Goal: Information Seeking & Learning: Learn about a topic

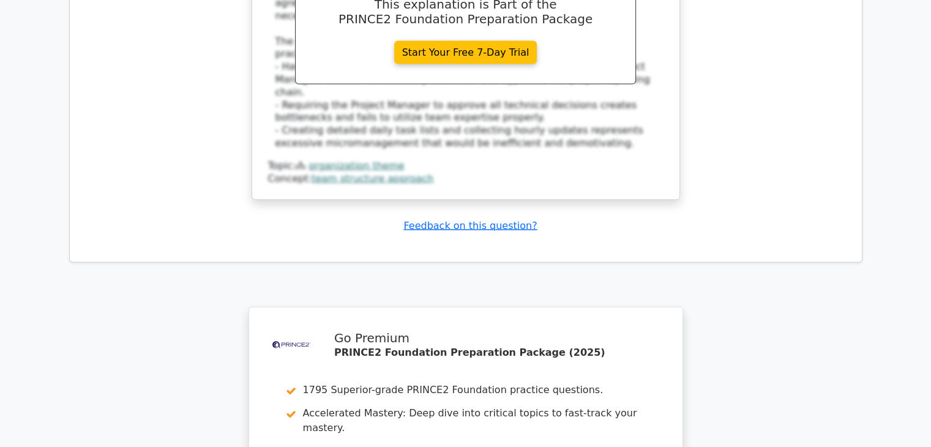
scroll to position [7360, 0]
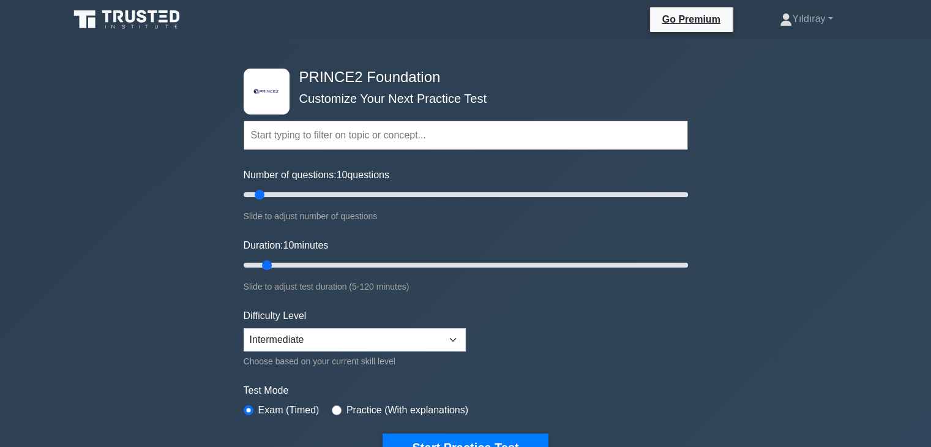
click at [670, 310] on form "Topics Introduction to PRINCE2 PRINCE2 Principles Organization Theme Business C…" at bounding box center [466, 272] width 445 height 378
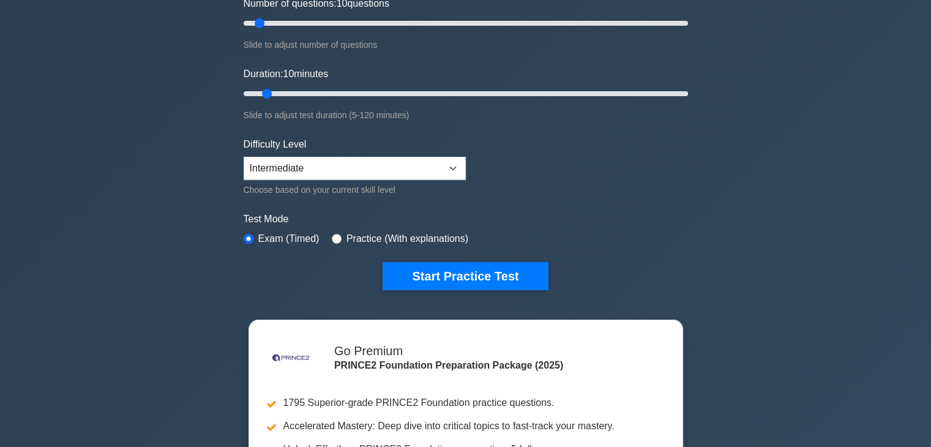
scroll to position [196, 0]
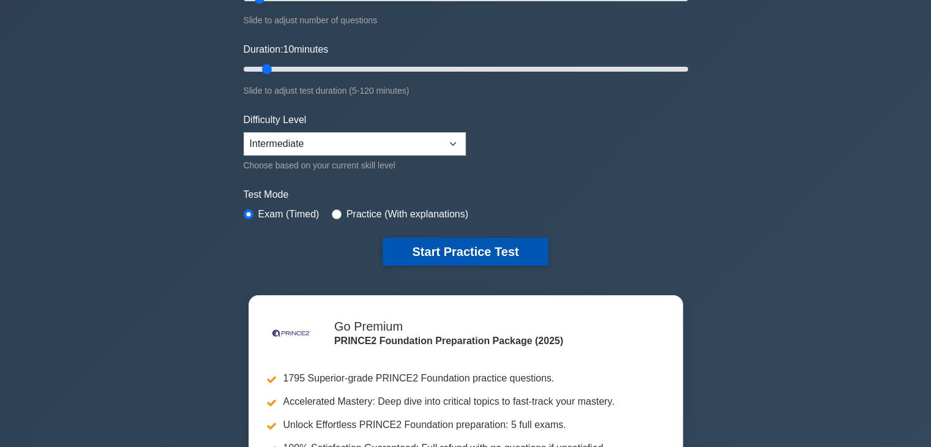
click at [456, 250] on button "Start Practice Test" at bounding box center [465, 252] width 165 height 28
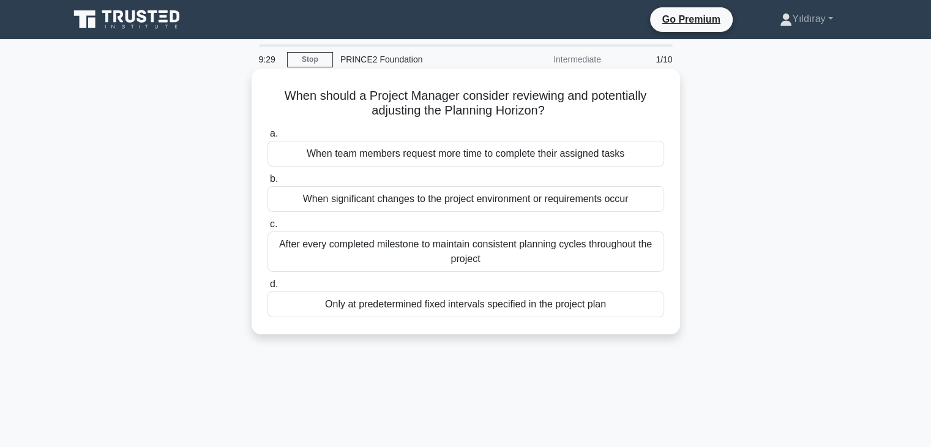
click at [614, 205] on div "When significant changes to the project environment or requirements occur" at bounding box center [466, 199] width 397 height 26
click at [268, 183] on input "b. When significant changes to the project environment or requirements occur" at bounding box center [268, 179] width 0 height 8
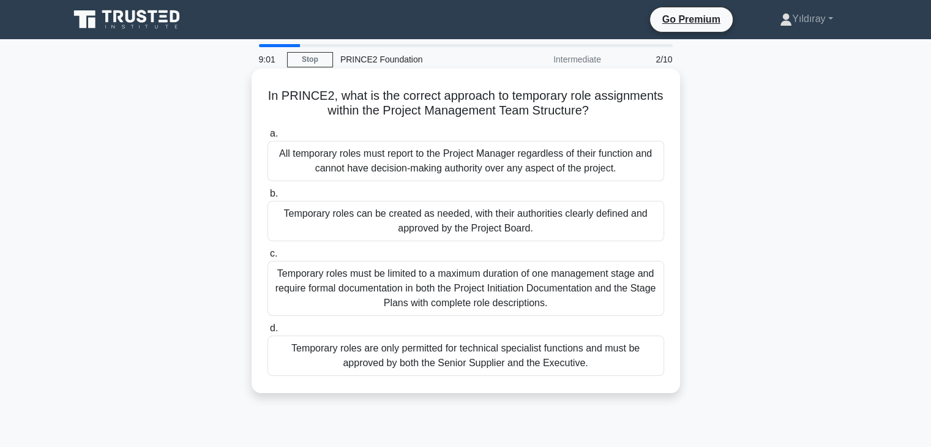
click at [576, 227] on div "Temporary roles can be created as needed, with their authorities clearly define…" at bounding box center [466, 221] width 397 height 40
click at [268, 198] on input "b. Temporary roles can be created as needed, with their authorities clearly def…" at bounding box center [268, 194] width 0 height 8
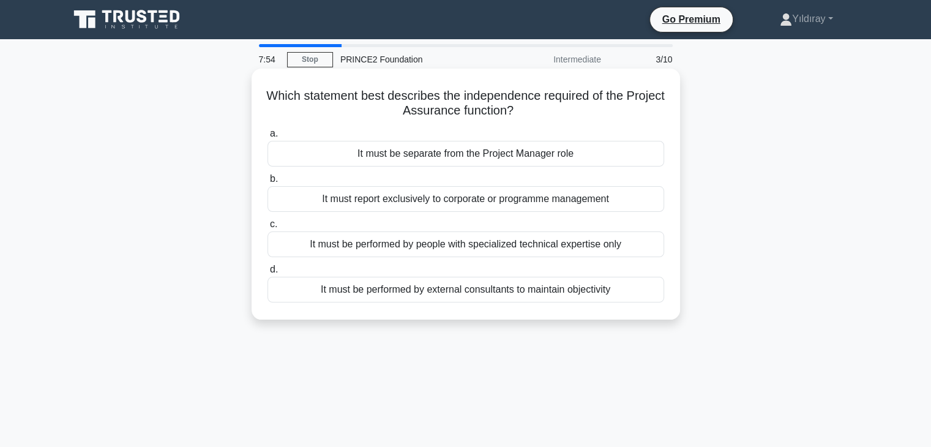
click at [576, 160] on div "It must be separate from the Project Manager role" at bounding box center [466, 154] width 397 height 26
click at [268, 138] on input "a. It must be separate from the Project Manager role" at bounding box center [268, 134] width 0 height 8
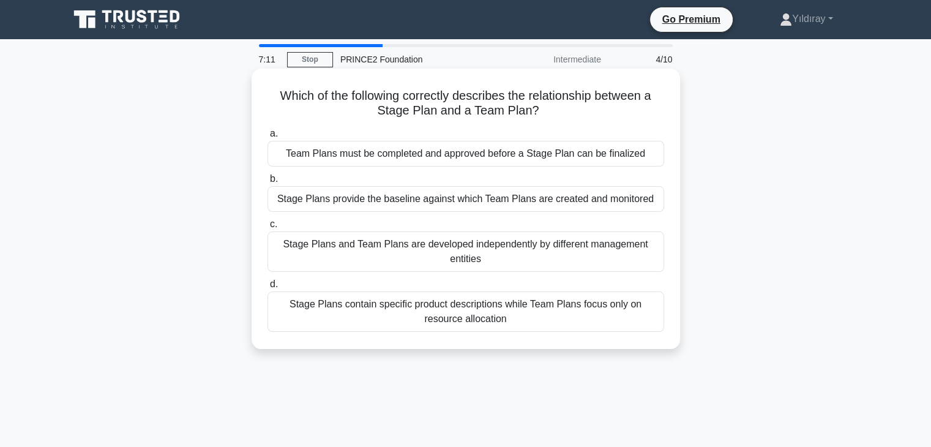
click at [612, 201] on div "Stage Plans provide the baseline against which Team Plans are created and monit…" at bounding box center [466, 199] width 397 height 26
click at [268, 183] on input "b. Stage Plans provide the baseline against which Team Plans are created and mo…" at bounding box center [268, 179] width 0 height 8
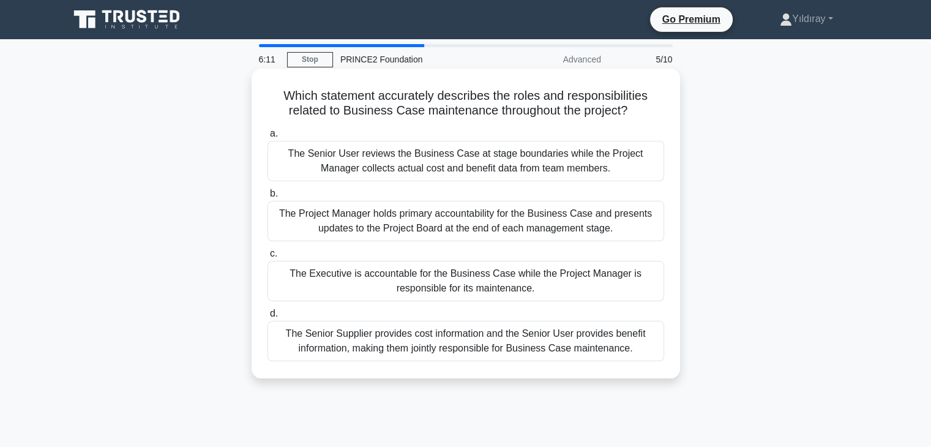
click at [574, 214] on div "The Project Manager holds primary accountability for the Business Case and pres…" at bounding box center [466, 221] width 397 height 40
click at [268, 198] on input "b. The Project Manager holds primary accountability for the Business Case and p…" at bounding box center [268, 194] width 0 height 8
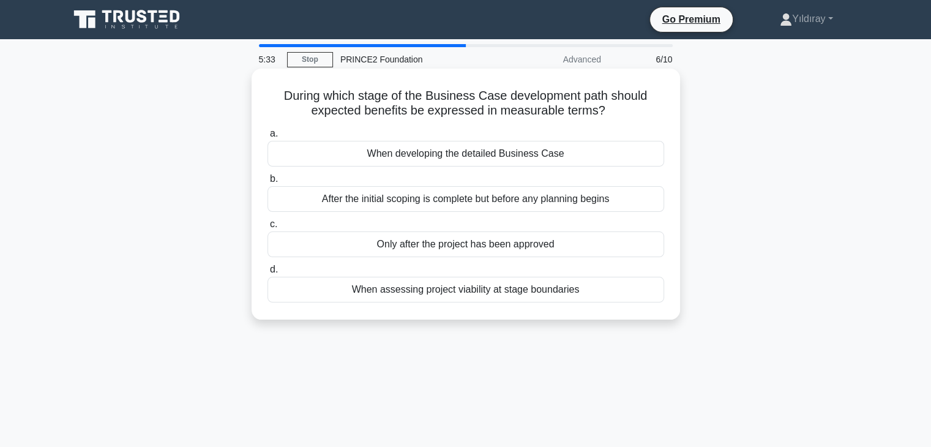
click at [564, 288] on div "When assessing project viability at stage boundaries" at bounding box center [466, 290] width 397 height 26
click at [268, 274] on input "d. When assessing project viability at stage boundaries" at bounding box center [268, 270] width 0 height 8
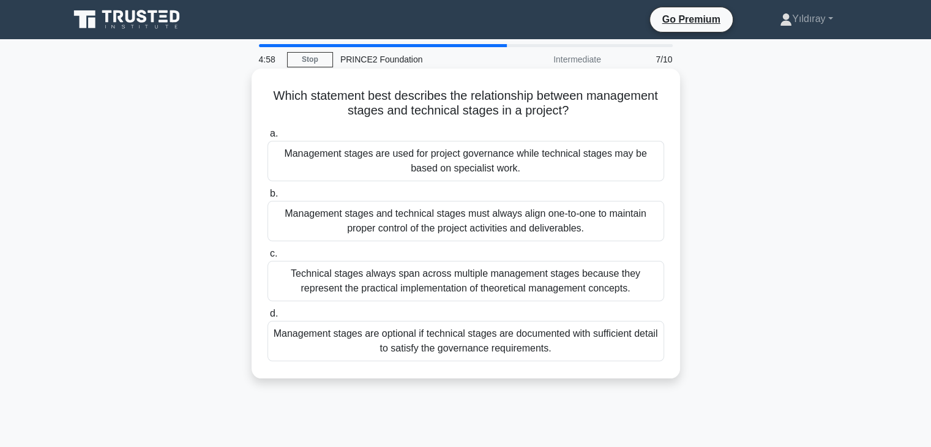
click at [617, 167] on div "Management stages are used for project governance while technical stages may be…" at bounding box center [466, 161] width 397 height 40
click at [268, 138] on input "a. Management stages are used for project governance while technical stages may…" at bounding box center [268, 134] width 0 height 8
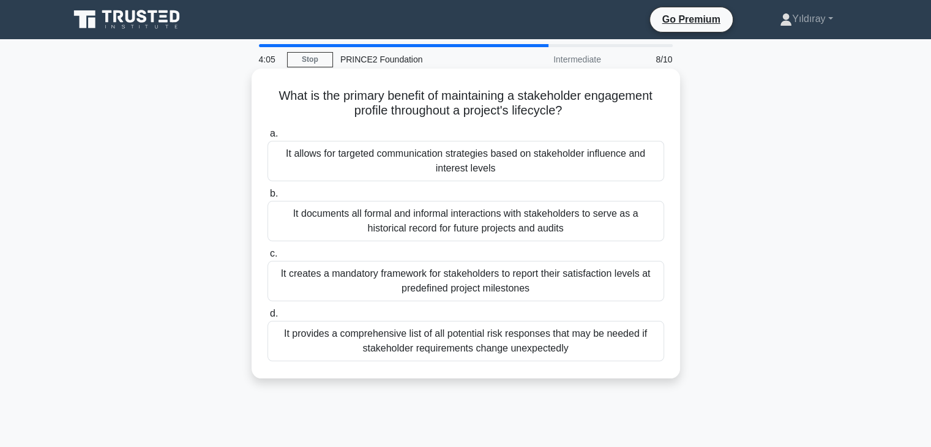
click at [645, 156] on div "It allows for targeted communication strategies based on stakeholder influence …" at bounding box center [466, 161] width 397 height 40
click at [268, 138] on input "a. It allows for targeted communication strategies based on stakeholder influen…" at bounding box center [268, 134] width 0 height 8
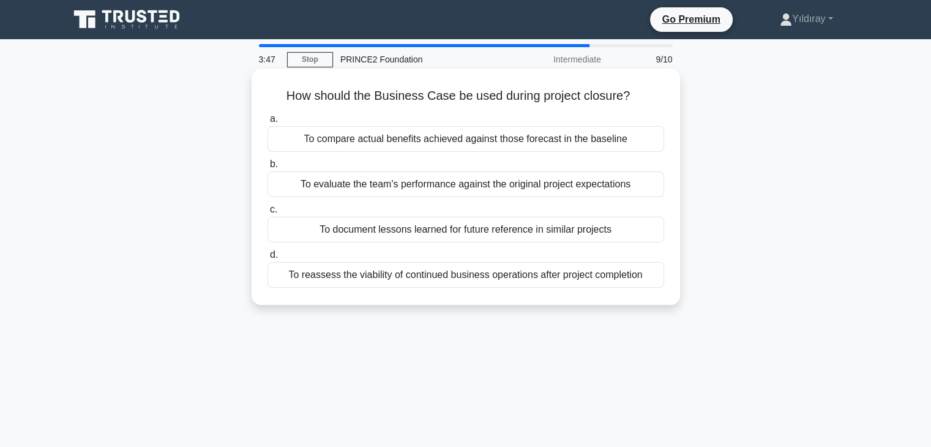
click at [598, 279] on div "To reassess the viability of continued business operations after project comple…" at bounding box center [466, 275] width 397 height 26
click at [268, 259] on input "d. To reassess the viability of continued business operations after project com…" at bounding box center [268, 255] width 0 height 8
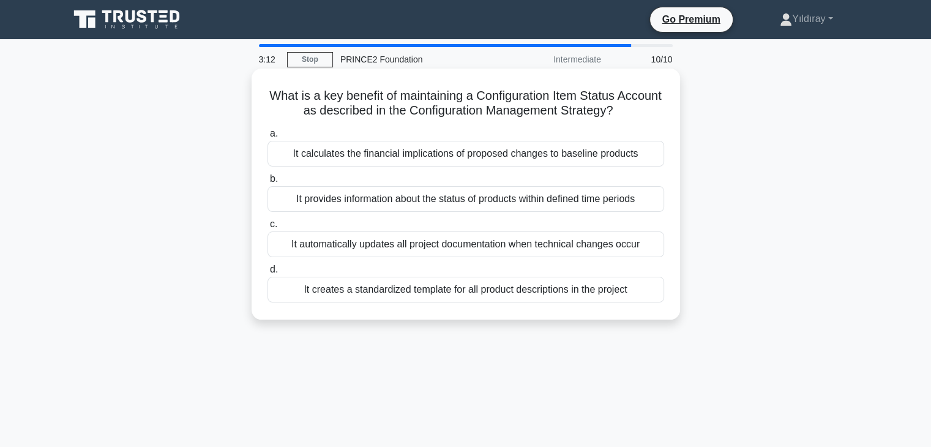
click at [627, 197] on div "It provides information about the status of products within defined time periods" at bounding box center [466, 199] width 397 height 26
click at [268, 183] on input "b. It provides information about the status of products within defined time per…" at bounding box center [268, 179] width 0 height 8
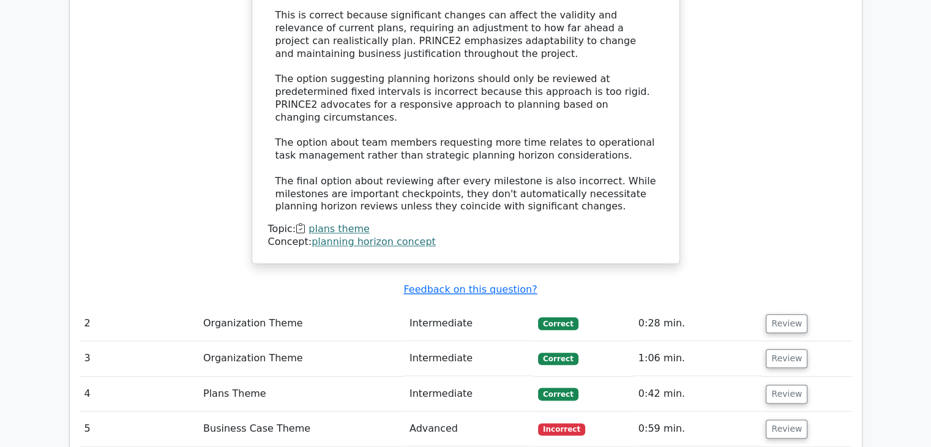
scroll to position [1372, 0]
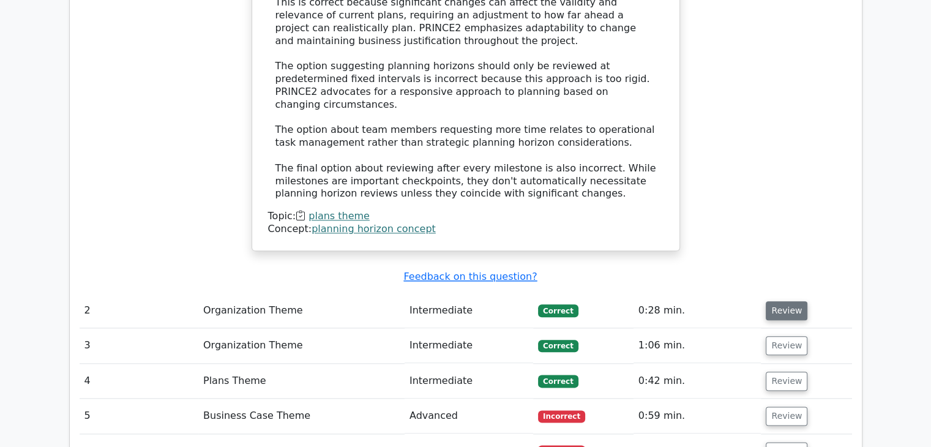
click at [786, 301] on button "Review" at bounding box center [787, 310] width 42 height 19
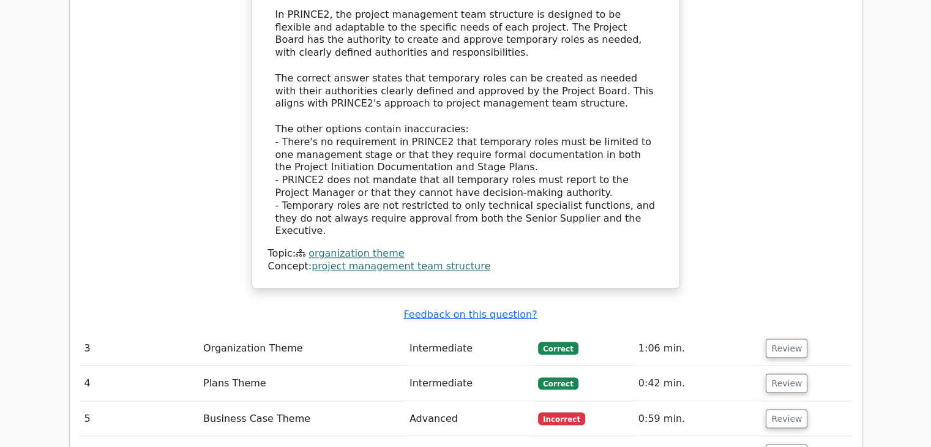
scroll to position [2057, 0]
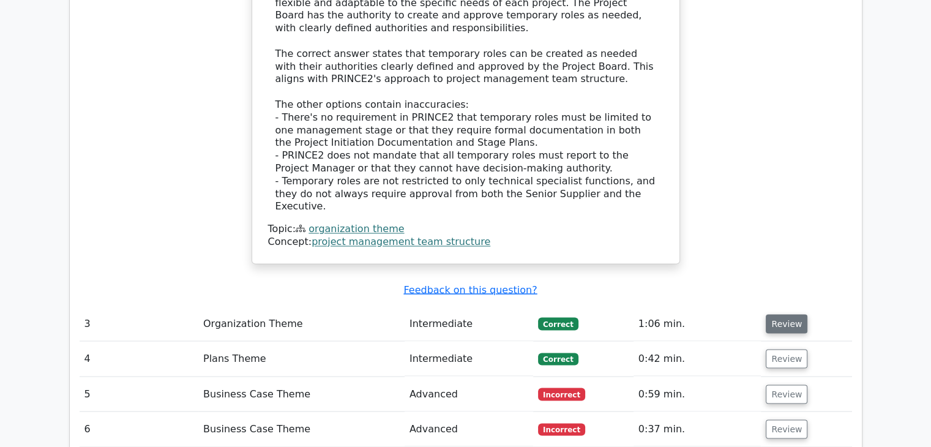
click at [783, 314] on button "Review" at bounding box center [787, 323] width 42 height 19
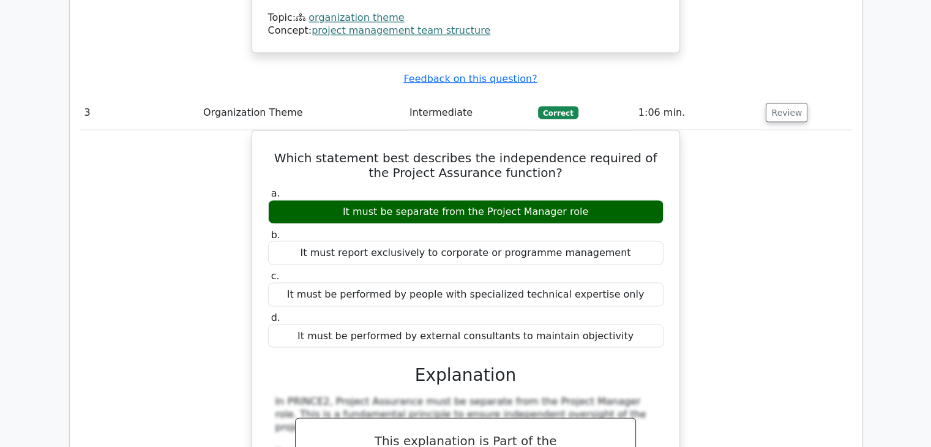
scroll to position [2278, 0]
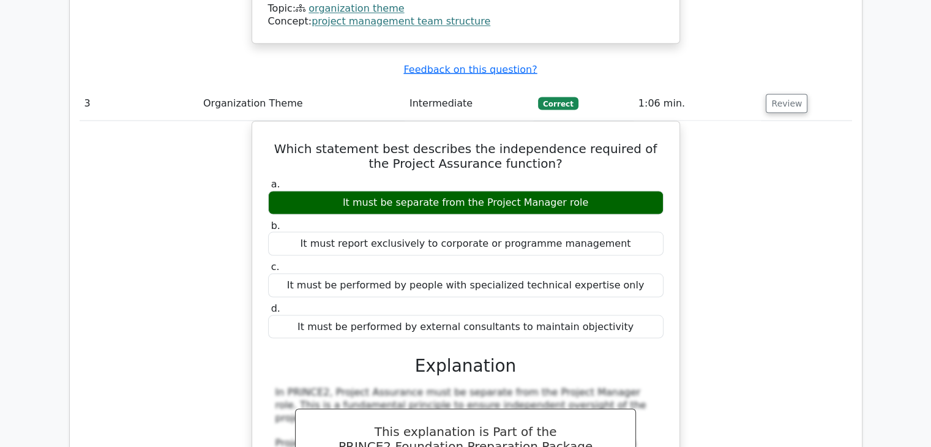
click at [730, 321] on div "Which statement best describes the independence required of the Project Assuran…" at bounding box center [466, 426] width 773 height 610
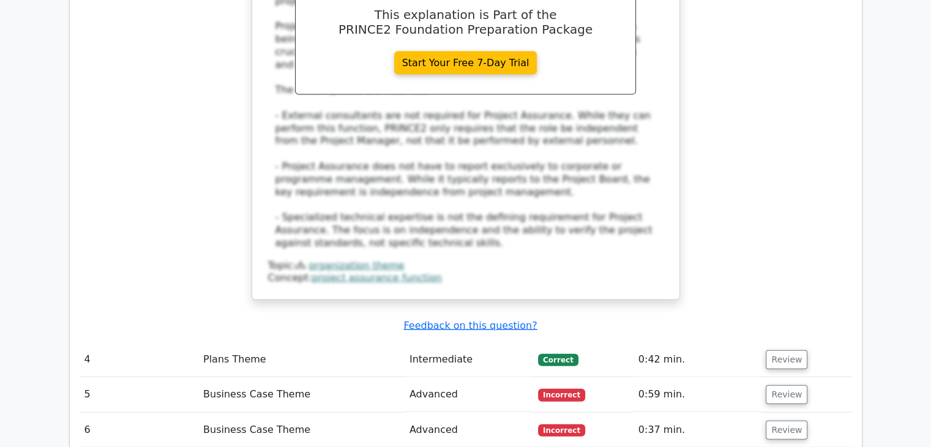
scroll to position [2719, 0]
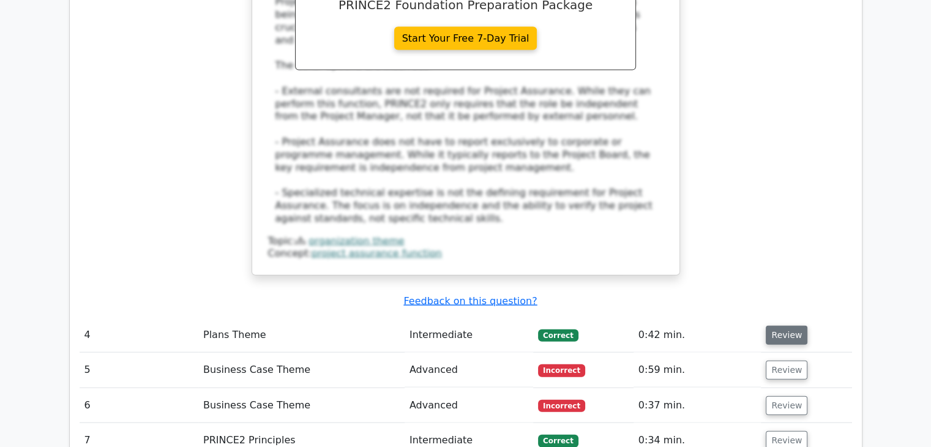
click at [786, 326] on button "Review" at bounding box center [787, 335] width 42 height 19
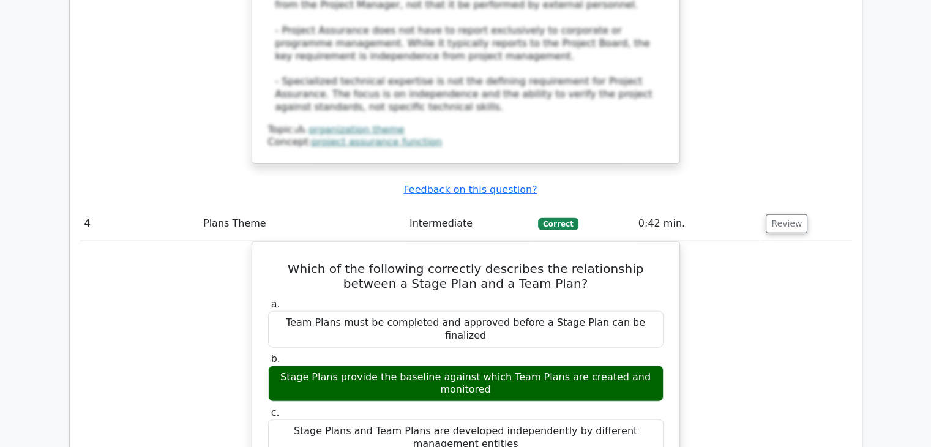
scroll to position [2841, 0]
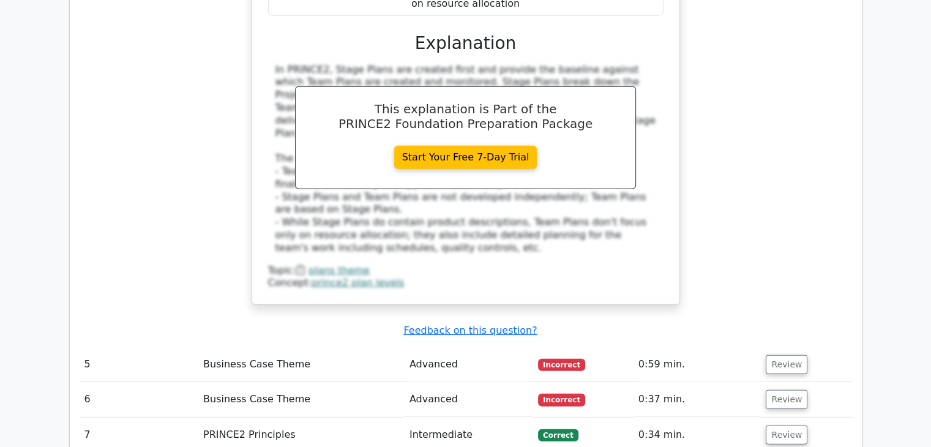
scroll to position [3331, 0]
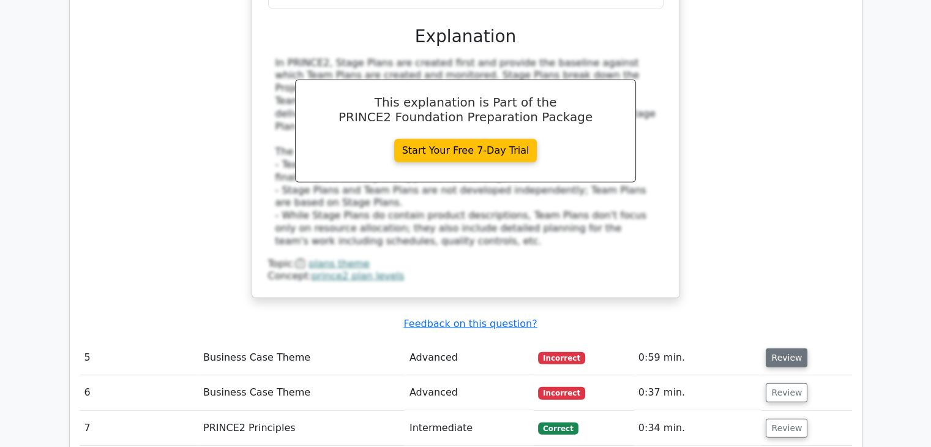
click at [784, 348] on button "Review" at bounding box center [787, 357] width 42 height 19
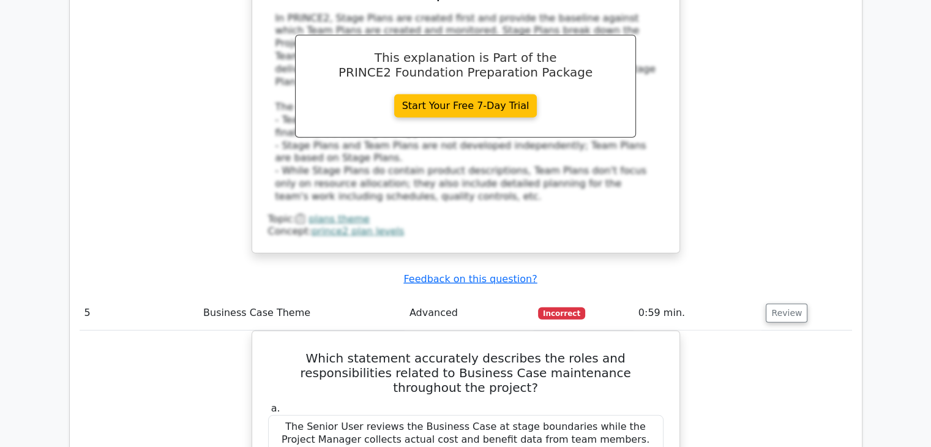
scroll to position [3453, 0]
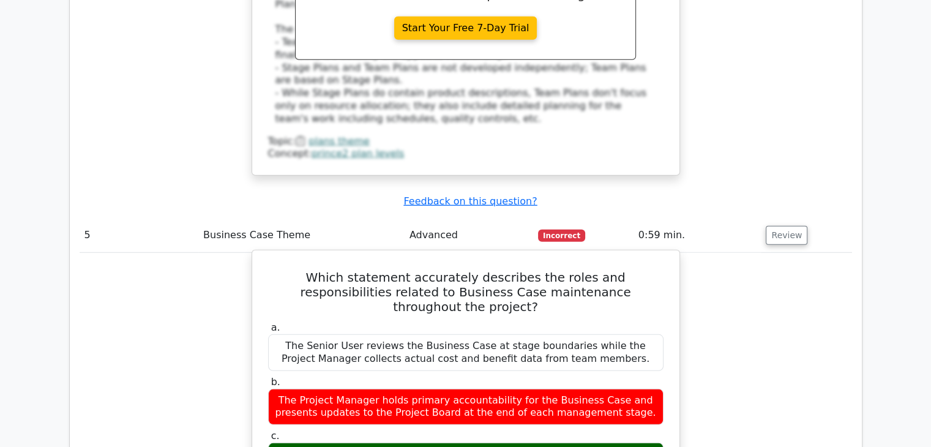
drag, startPoint x: 289, startPoint y: 272, endPoint x: 538, endPoint y: 290, distance: 249.8
copy div "The Executive is accountable for the Business Case while the Project Manager is…"
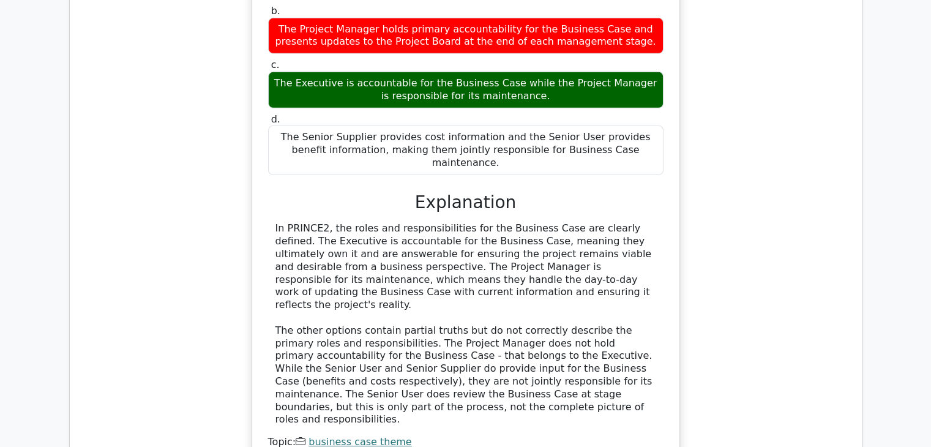
scroll to position [3882, 0]
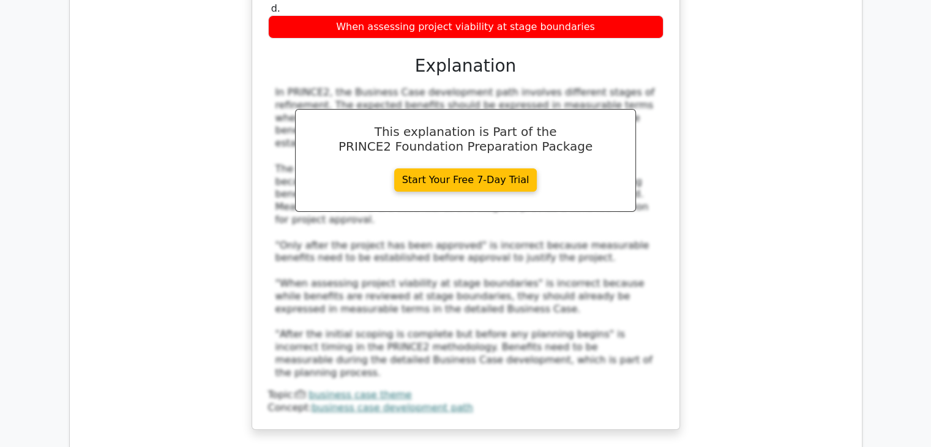
scroll to position [4617, 0]
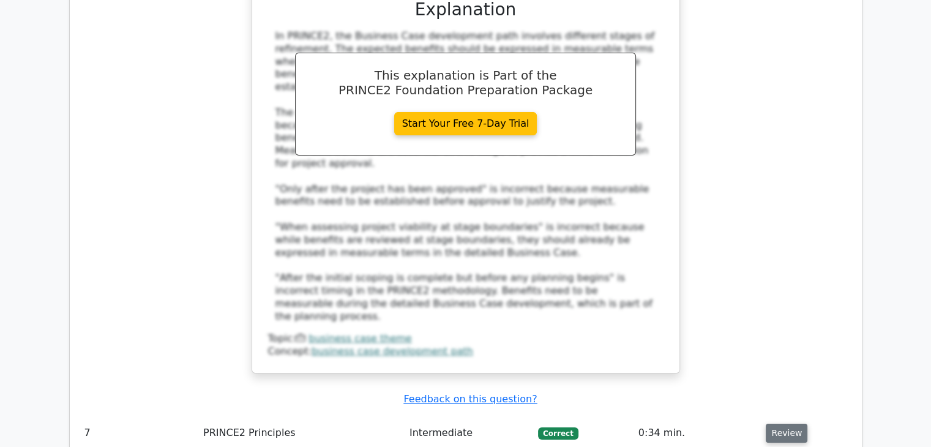
drag, startPoint x: 776, startPoint y: 175, endPoint x: 778, endPoint y: 181, distance: 7.0
click at [778, 424] on button "Review" at bounding box center [787, 433] width 42 height 19
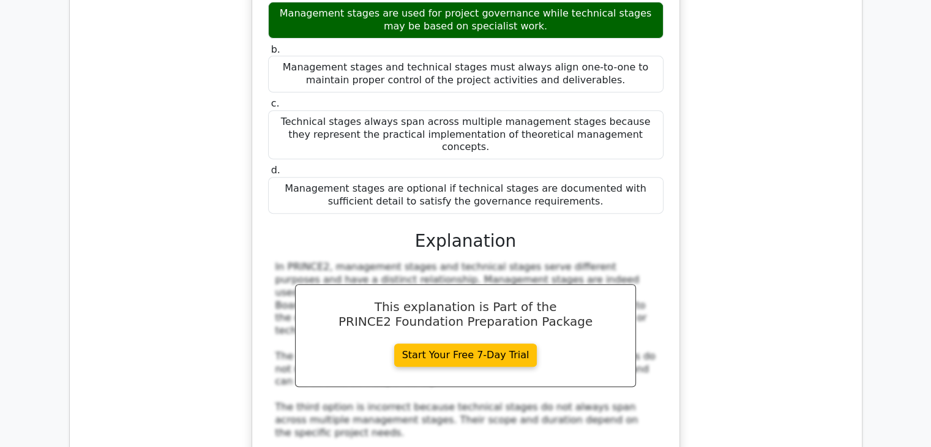
scroll to position [5168, 0]
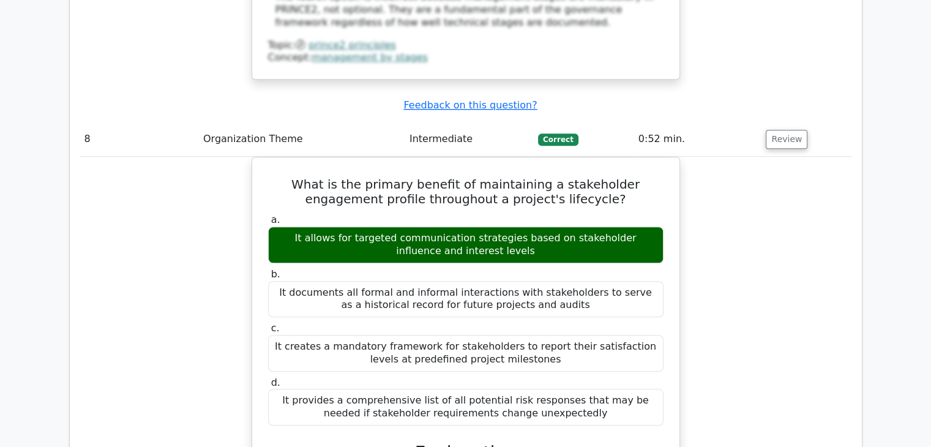
scroll to position [5841, 0]
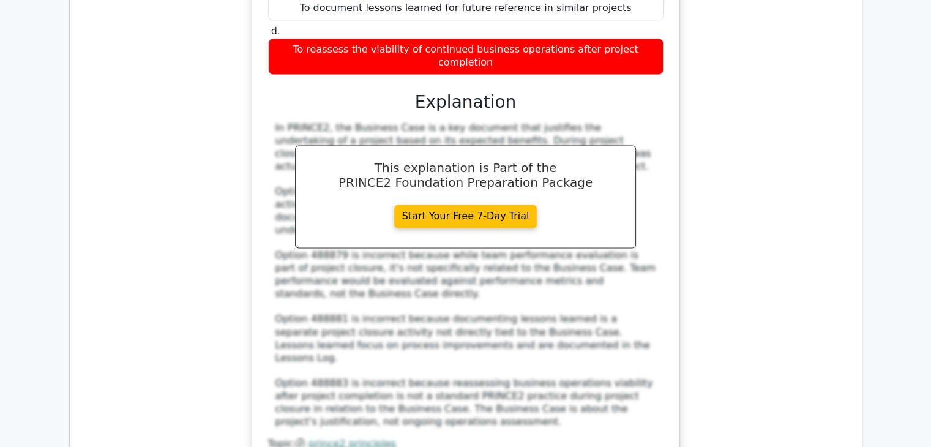
scroll to position [6699, 0]
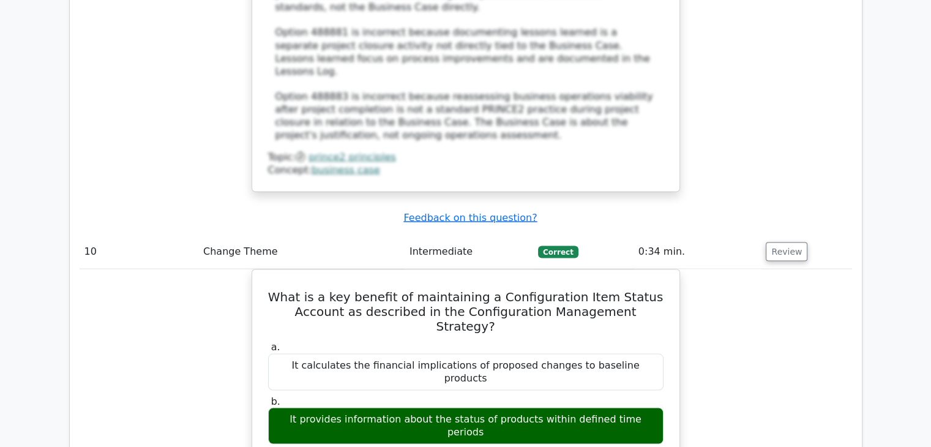
scroll to position [6943, 0]
